Goal: Transaction & Acquisition: Purchase product/service

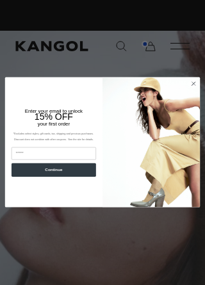
scroll to position [0, 174]
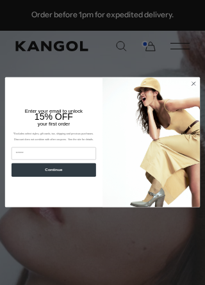
click at [196, 80] on icon "Close dialog" at bounding box center [193, 83] width 9 height 9
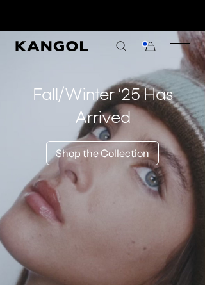
scroll to position [0, 0]
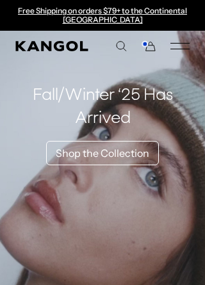
click at [104, 144] on link "Shop the Collection" at bounding box center [102, 153] width 113 height 24
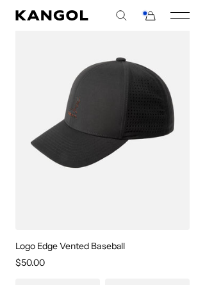
scroll to position [0, 174]
click at [0, 0] on img at bounding box center [0, 0] width 0 height 0
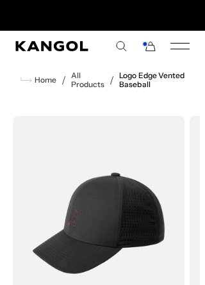
scroll to position [0, 174]
click at [118, 204] on img "1 of 2" at bounding box center [99, 223] width 172 height 215
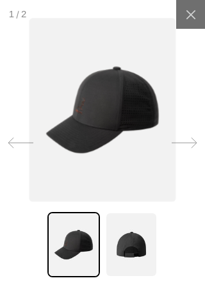
click at [188, 143] on icon at bounding box center [184, 143] width 25 height 10
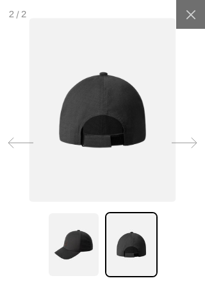
scroll to position [0, 0]
click at [194, 142] on icon at bounding box center [184, 143] width 25 height 10
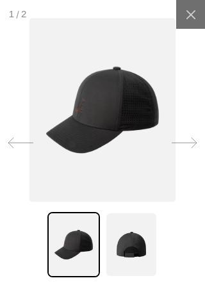
scroll to position [0, 174]
click at [185, 138] on icon at bounding box center [185, 143] width 26 height 26
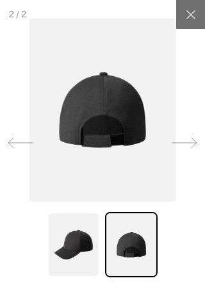
click at [28, 142] on icon at bounding box center [20, 143] width 25 height 10
click at [196, 17] on icon at bounding box center [191, 14] width 13 height 13
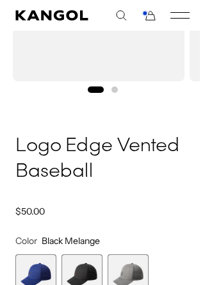
click at [40, 279] on span "1 of 3" at bounding box center [35, 274] width 41 height 41
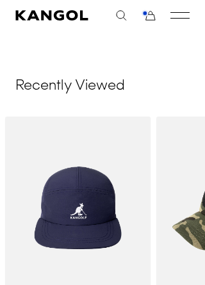
scroll to position [0, 174]
click at [0, 0] on img "1 of 5" at bounding box center [0, 0] width 0 height 0
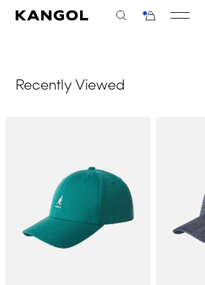
scroll to position [0, 0]
click at [151, 19] on icon "Cart" at bounding box center [148, 16] width 15 height 12
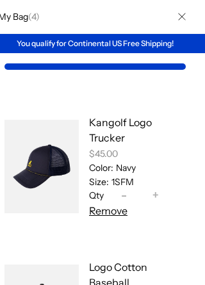
click at [45, 165] on link "My Bag" at bounding box center [41, 166] width 74 height 135
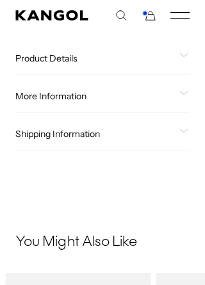
scroll to position [0, 174]
click at [76, 137] on span "Shipping Information" at bounding box center [94, 134] width 159 height 12
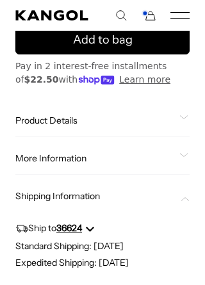
click at [67, 162] on span "More Information" at bounding box center [94, 159] width 159 height 12
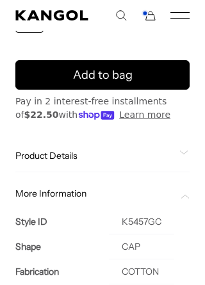
click at [72, 158] on span "Product Details" at bounding box center [94, 156] width 159 height 12
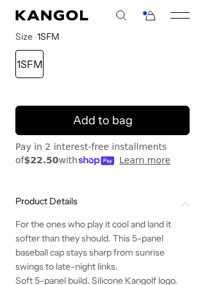
click at [137, 161] on button "Learn more" at bounding box center [144, 160] width 51 height 13
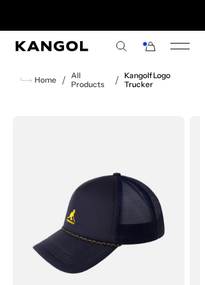
scroll to position [0, 174]
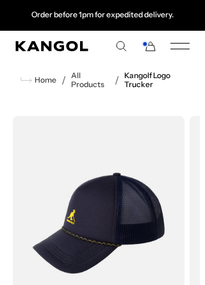
click at [153, 45] on icon "Cart" at bounding box center [150, 46] width 9 height 9
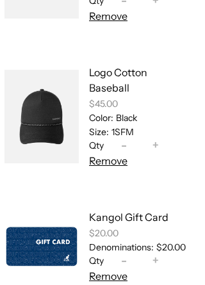
scroll to position [0, 0]
click at [44, 120] on link "My Bag" at bounding box center [41, 116] width 74 height 135
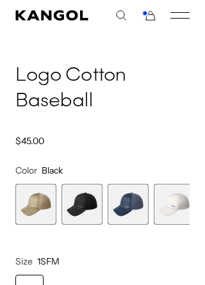
click at [129, 213] on span "3 of 4" at bounding box center [128, 204] width 41 height 41
click at [177, 123] on div "Logo Cotton Baseball Regular price $45.00 Regular price Sale price $45.00" at bounding box center [102, 104] width 174 height 83
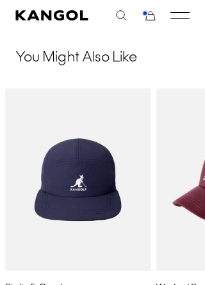
click at [0, 0] on img "1 of 5" at bounding box center [0, 0] width 0 height 0
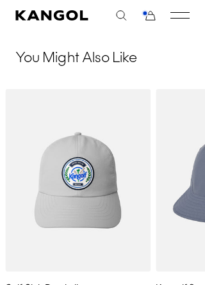
scroll to position [0, 174]
click at [0, 0] on img "2 of 5" at bounding box center [0, 0] width 0 height 0
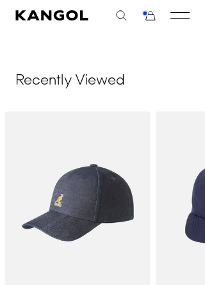
scroll to position [0, 174]
click at [83, 242] on div "5 of 5" at bounding box center [78, 203] width 146 height 183
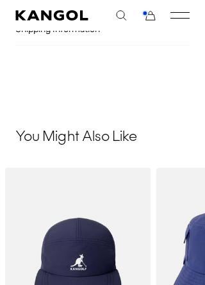
scroll to position [766, 0]
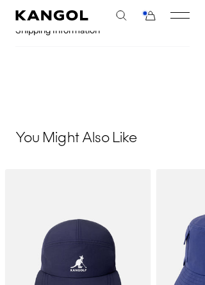
click at [153, 18] on icon "Cart" at bounding box center [148, 16] width 15 height 12
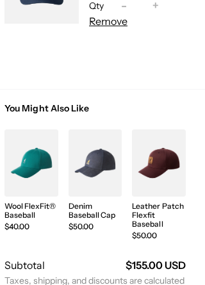
scroll to position [0, 0]
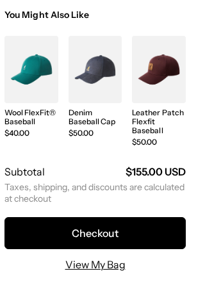
click at [102, 266] on link "View My Bag" at bounding box center [95, 264] width 60 height 15
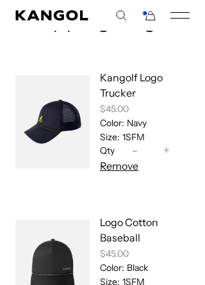
click at [153, 17] on icon "Cart" at bounding box center [148, 16] width 15 height 12
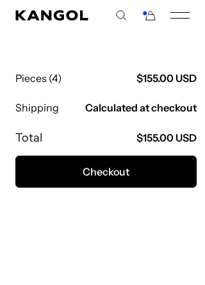
click at [17, 212] on shop-pay-wallet-button at bounding box center [16, 205] width 2 height 13
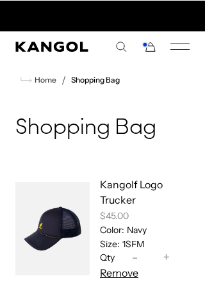
click at [124, 47] on use "Search here" at bounding box center [122, 47] width 10 height 10
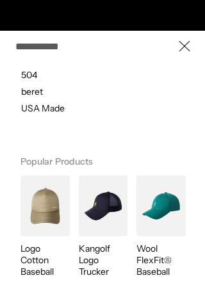
scroll to position [0, 174]
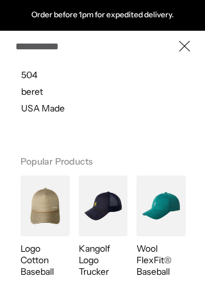
click at [190, 47] on icon "Close" at bounding box center [185, 46] width 12 height 12
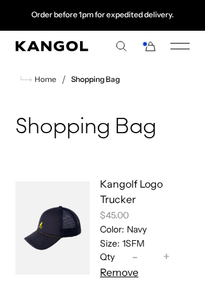
click at [125, 44] on icon "Search here" at bounding box center [121, 46] width 12 height 12
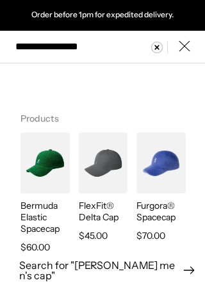
type input "**********"
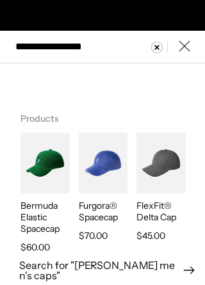
scroll to position [0, 0]
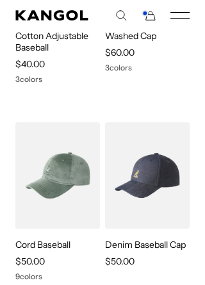
scroll to position [0, 174]
click at [153, 156] on img at bounding box center [147, 175] width 85 height 106
click at [0, 0] on img at bounding box center [0, 0] width 0 height 0
click at [162, 160] on img at bounding box center [147, 175] width 85 height 106
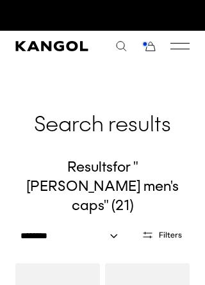
scroll to position [0, 174]
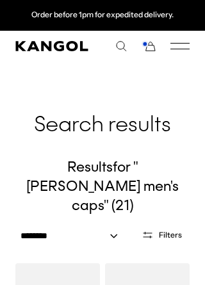
click at [172, 217] on div "**********" at bounding box center [102, 235] width 205 height 37
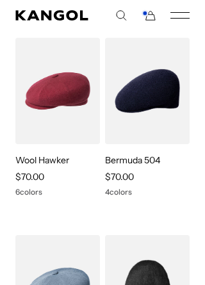
scroll to position [1654, 0]
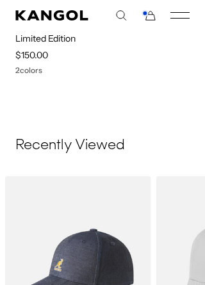
click at [104, 250] on div "6 of 6" at bounding box center [78, 267] width 146 height 183
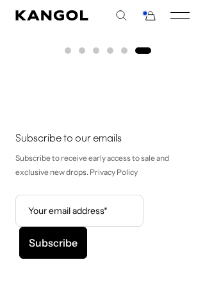
scroll to position [0, 174]
click at [152, 17] on icon "Cart" at bounding box center [148, 16] width 15 height 12
click at [154, 10] on icon "Cart" at bounding box center [148, 16] width 15 height 12
click at [149, 12] on icon "Cart" at bounding box center [148, 16] width 15 height 12
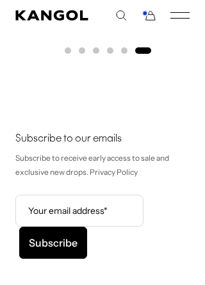
click at [150, 15] on icon "Cart" at bounding box center [150, 16] width 9 height 9
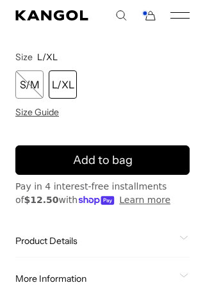
scroll to position [0, 174]
click at [119, 159] on span "Add to bag" at bounding box center [103, 160] width 60 height 17
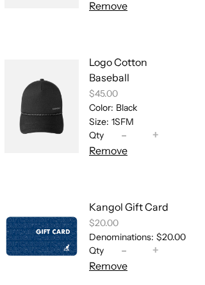
scroll to position [0, 0]
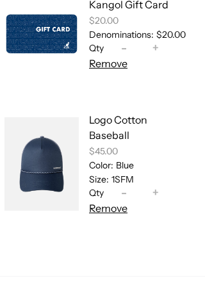
click at [116, 208] on button "Remove" at bounding box center [108, 208] width 38 height 15
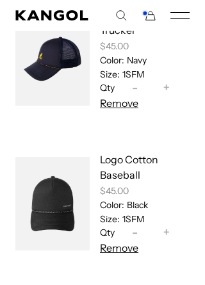
scroll to position [299, 0]
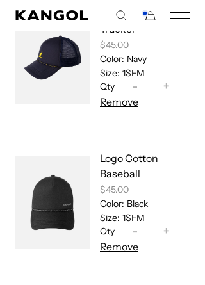
click at [137, 244] on button "Remove" at bounding box center [119, 247] width 38 height 15
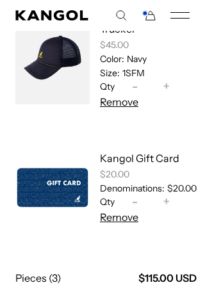
scroll to position [0, 174]
click at [129, 219] on button "Remove" at bounding box center [119, 217] width 38 height 15
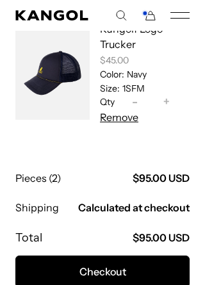
click at [127, 226] on div "Pieces (2) $95.00 USD Shipping Calculated at checkout Total $95.00 USD" at bounding box center [102, 208] width 174 height 74
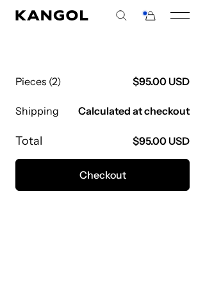
scroll to position [399, 0]
